Goal: Task Accomplishment & Management: Manage account settings

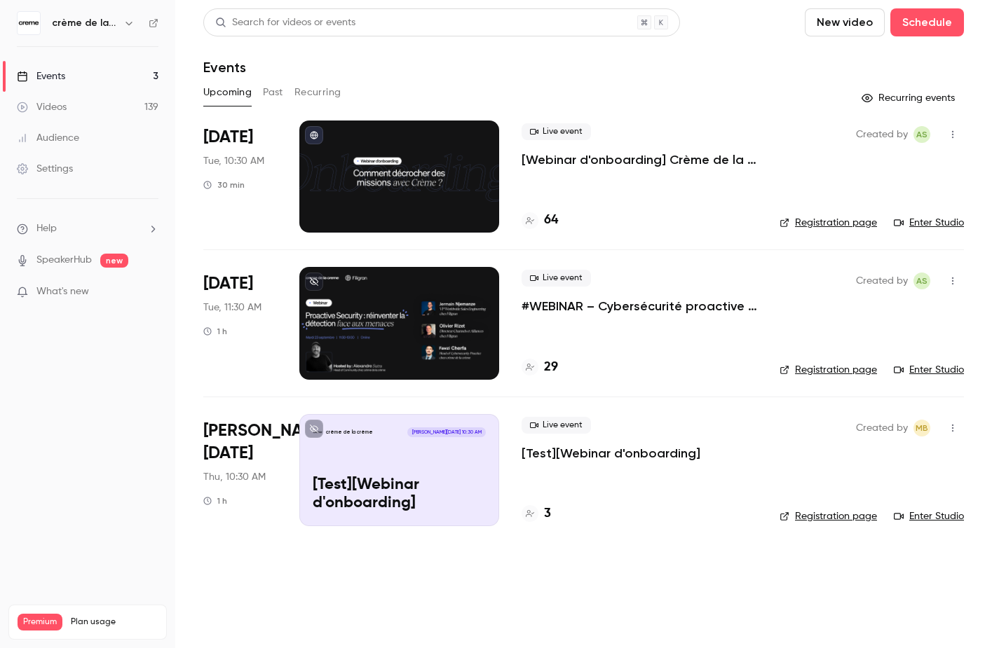
click at [598, 301] on p "#WEBINAR – Cybersécurité proactive : une nouvelle ère pour la détection des men…" at bounding box center [638, 306] width 235 height 17
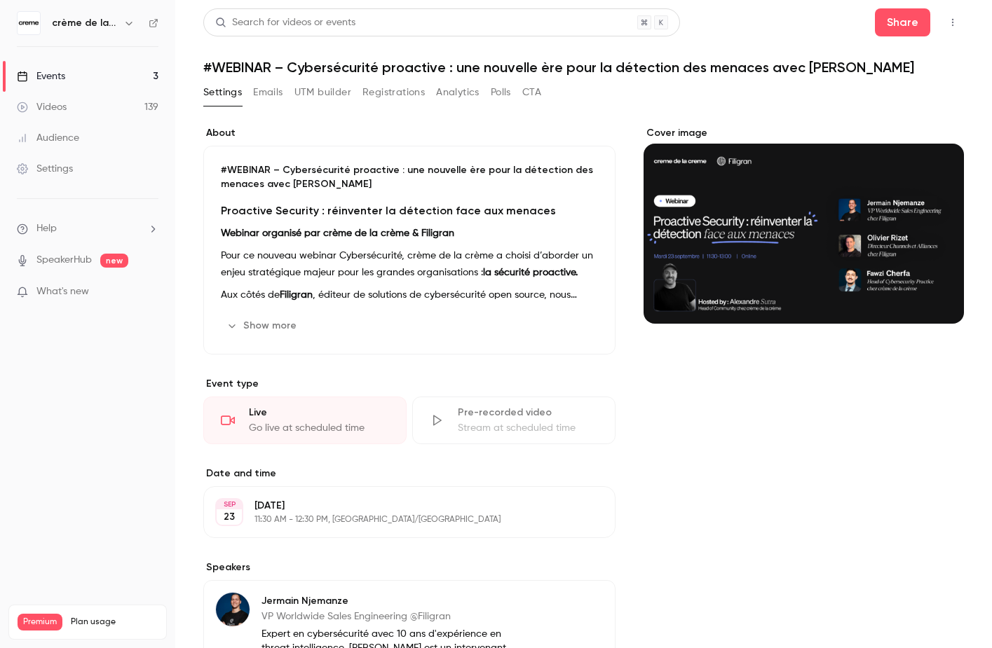
click at [410, 97] on button "Registrations" at bounding box center [393, 92] width 62 height 22
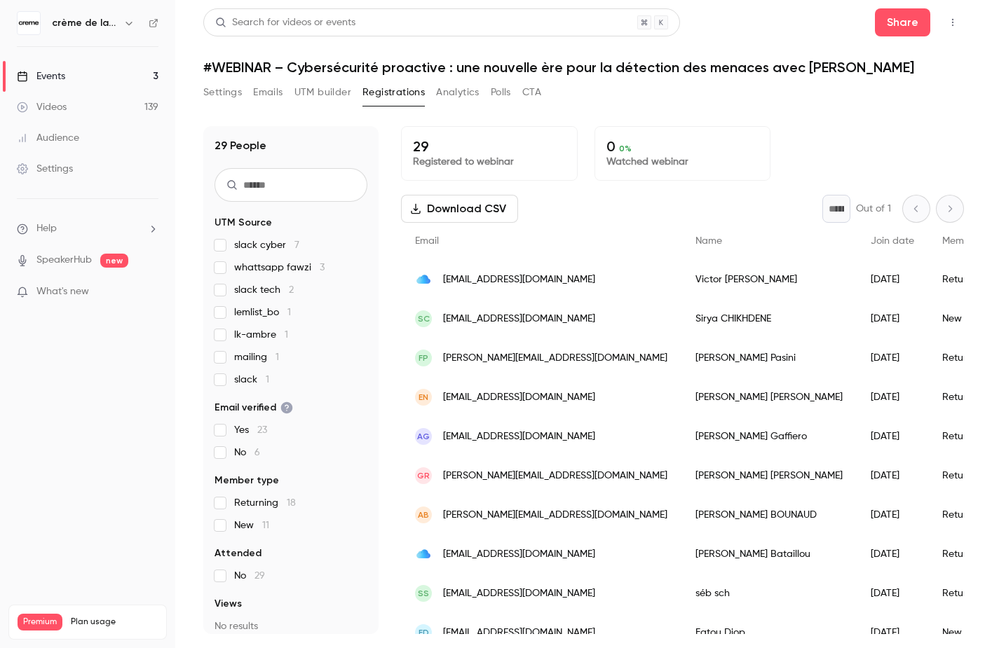
click at [272, 333] on span "lk-ambre 1" at bounding box center [261, 335] width 54 height 14
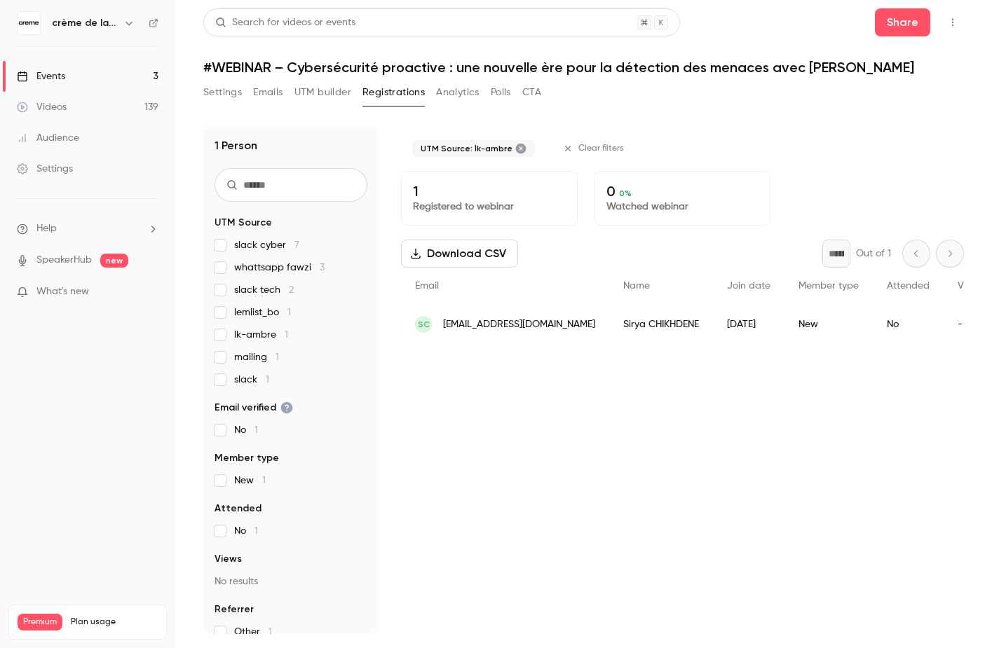
click at [272, 333] on span "lk-ambre 1" at bounding box center [261, 335] width 54 height 14
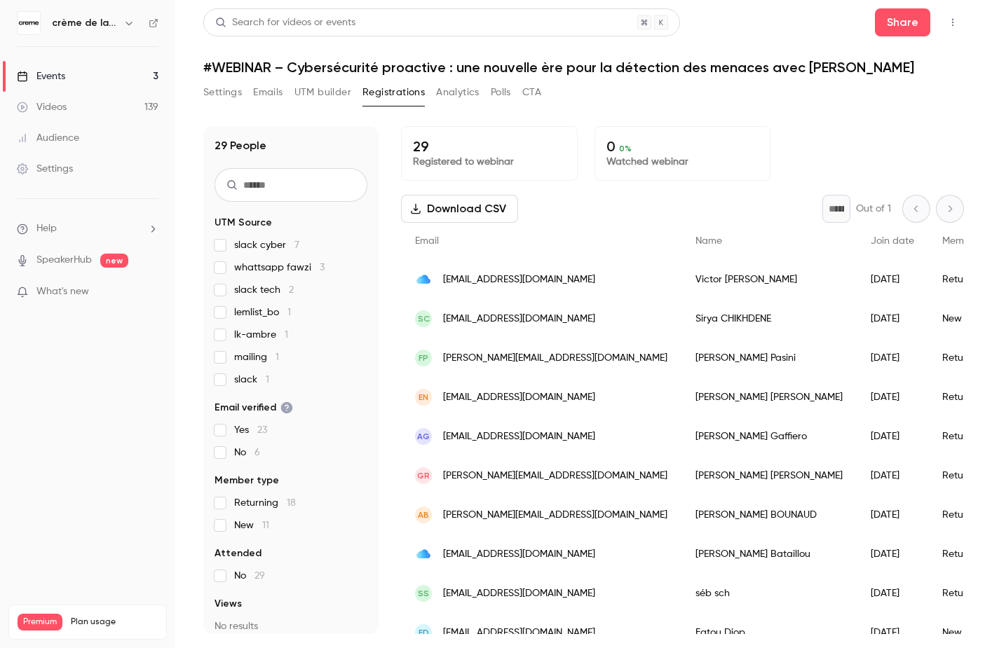
click at [207, 90] on button "Settings" at bounding box center [222, 92] width 39 height 22
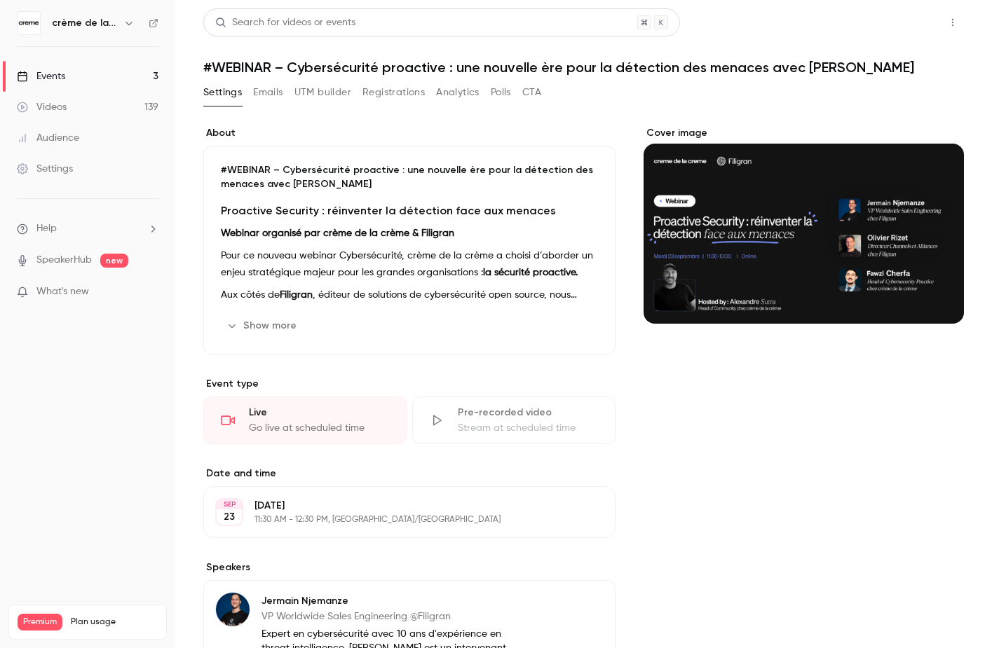
click at [893, 11] on button "Share" at bounding box center [901, 22] width 55 height 28
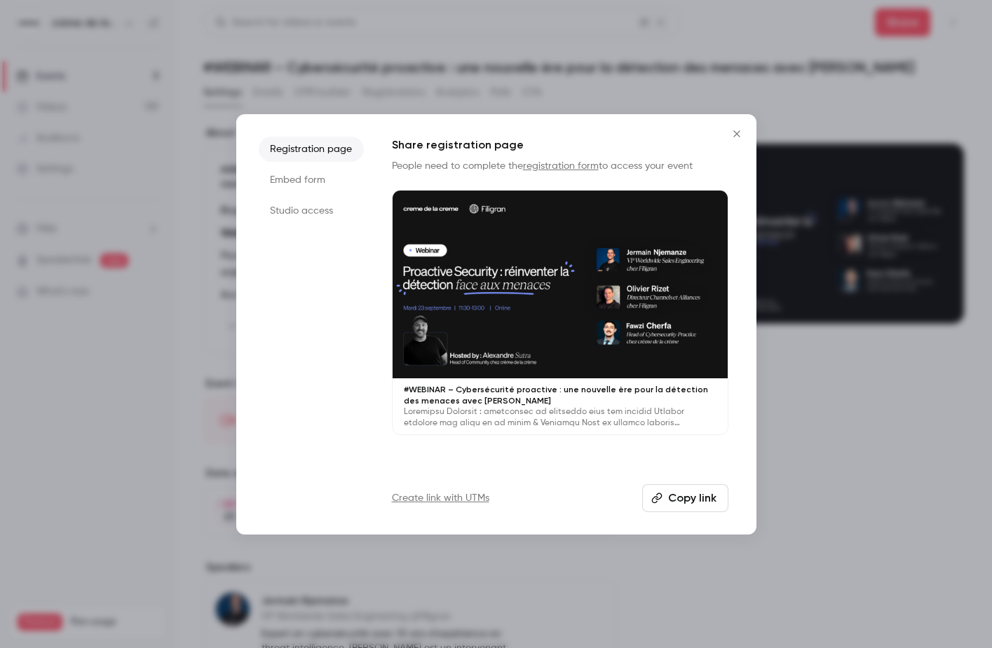
click at [675, 490] on button "Copy link" at bounding box center [685, 498] width 86 height 28
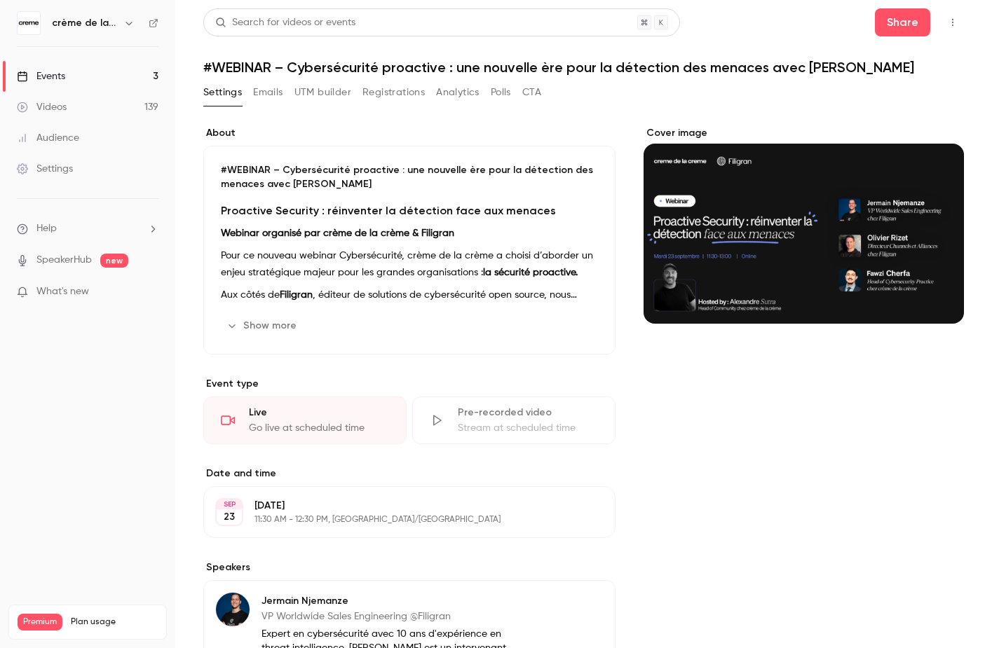
click at [403, 88] on button "Registrations" at bounding box center [393, 92] width 62 height 22
